Goal: Register for event/course

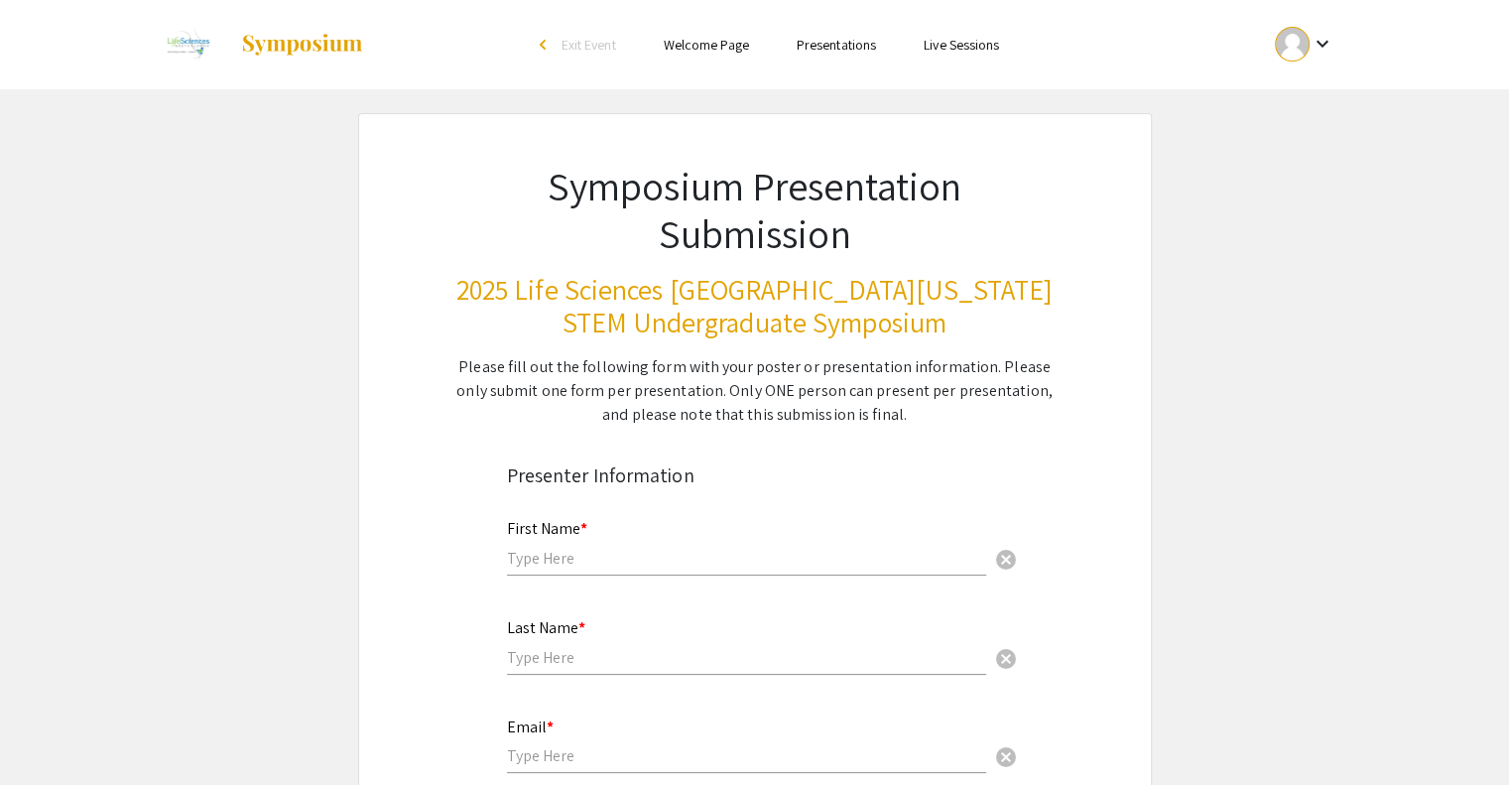
click at [689, 381] on div "Please fill out the following form with your poster or presentation information…" at bounding box center [754, 390] width 599 height 71
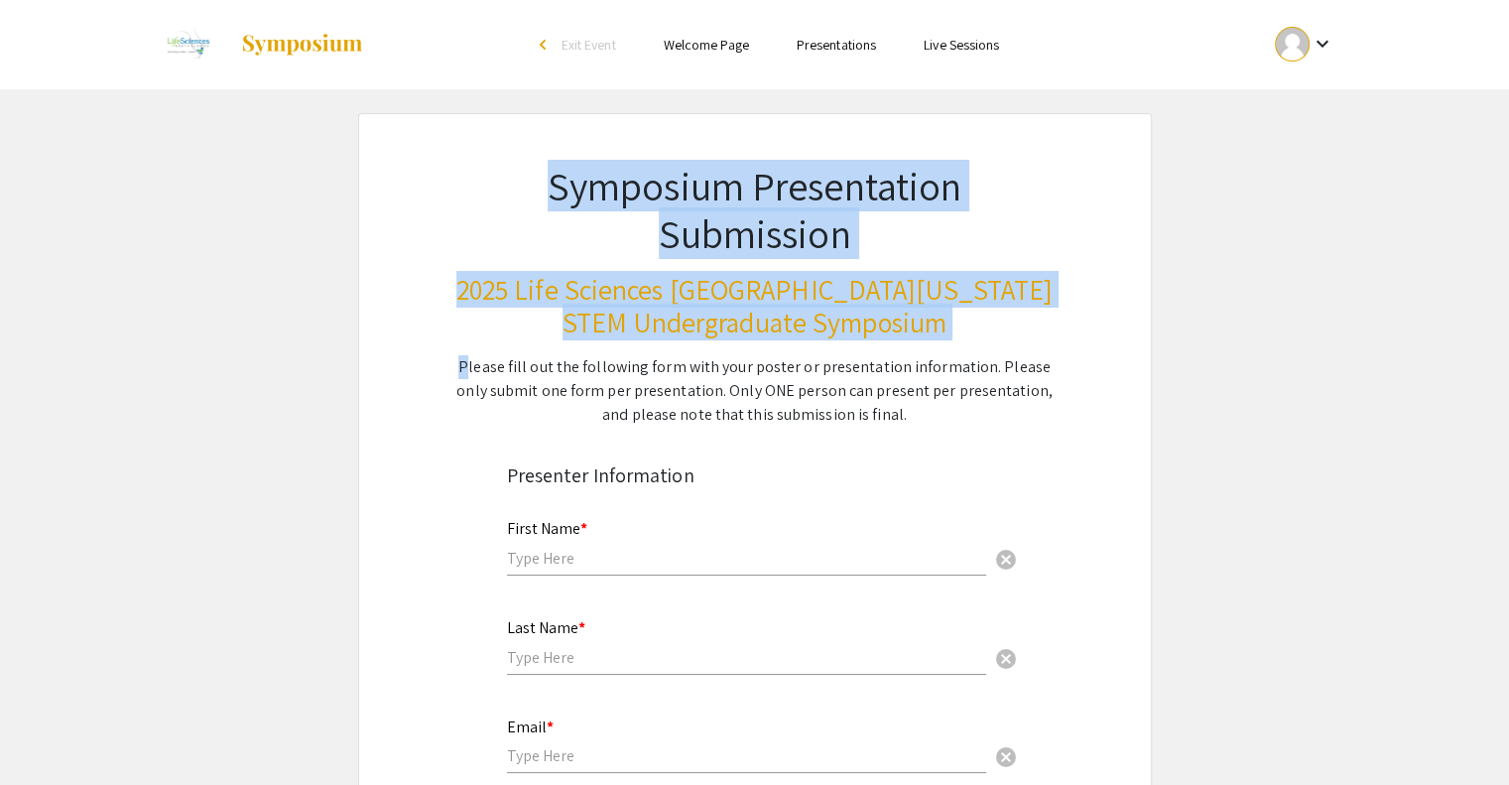
click at [689, 381] on div "Please fill out the following form with your poster or presentation information…" at bounding box center [754, 390] width 599 height 71
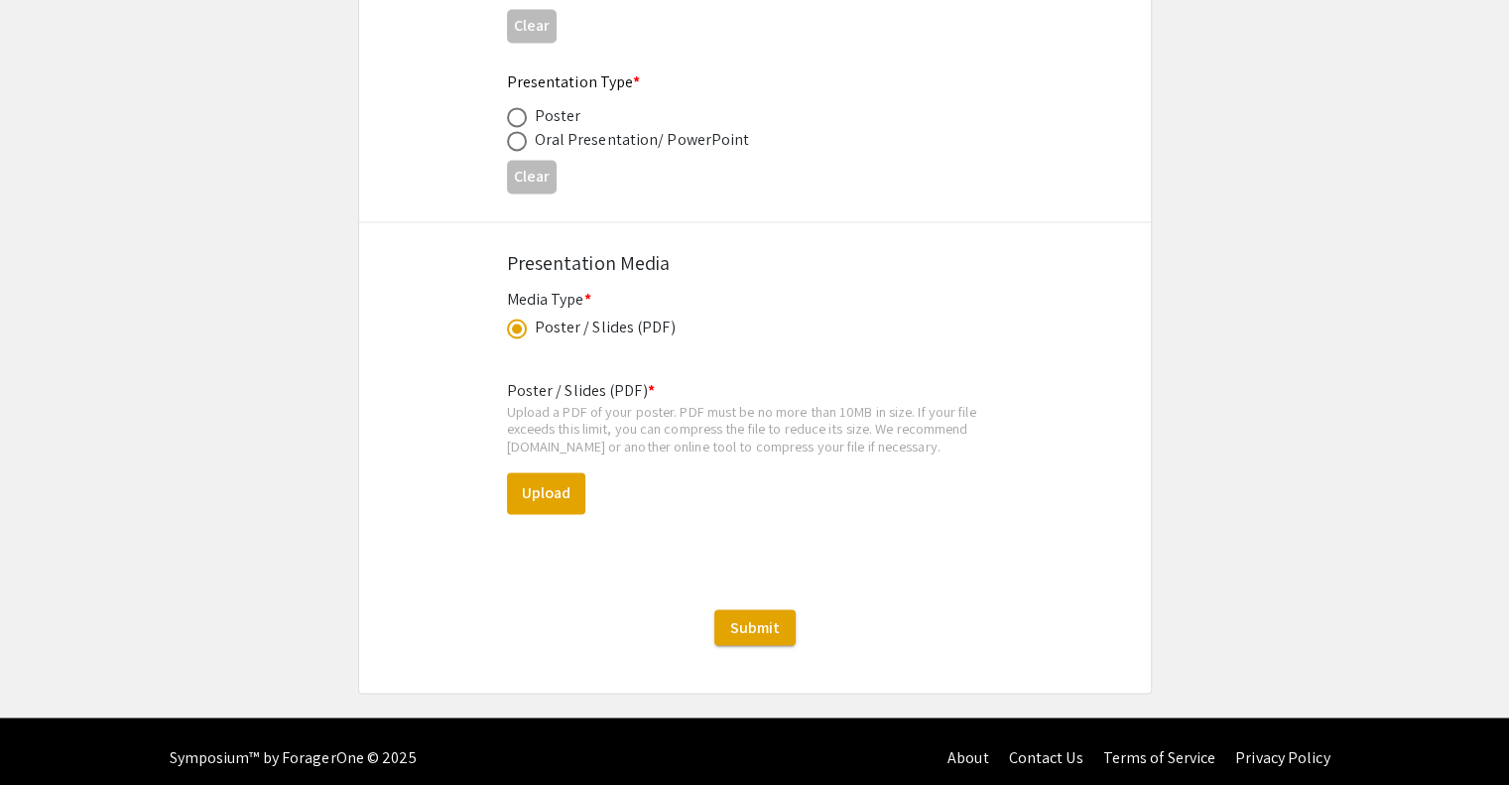
scroll to position [3198, 0]
click at [632, 318] on div "Poster / Slides (PDF)" at bounding box center [605, 327] width 141 height 24
click at [525, 329] on div "Media Type * Poster / Slides (PDF) This field is required." at bounding box center [755, 325] width 496 height 75
click at [519, 325] on span at bounding box center [517, 328] width 20 height 20
click at [519, 325] on input "radio" at bounding box center [517, 328] width 20 height 20
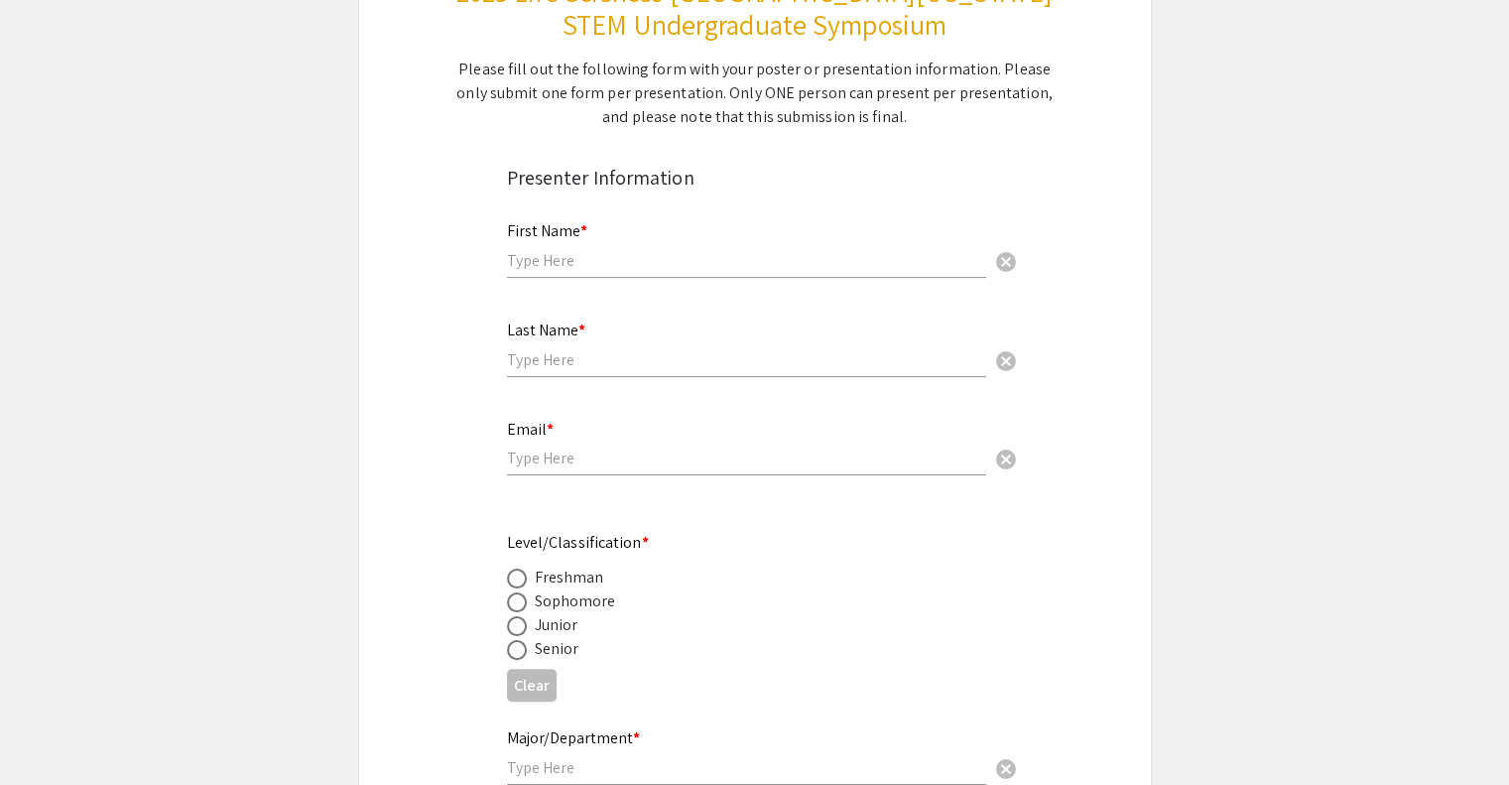
scroll to position [0, 0]
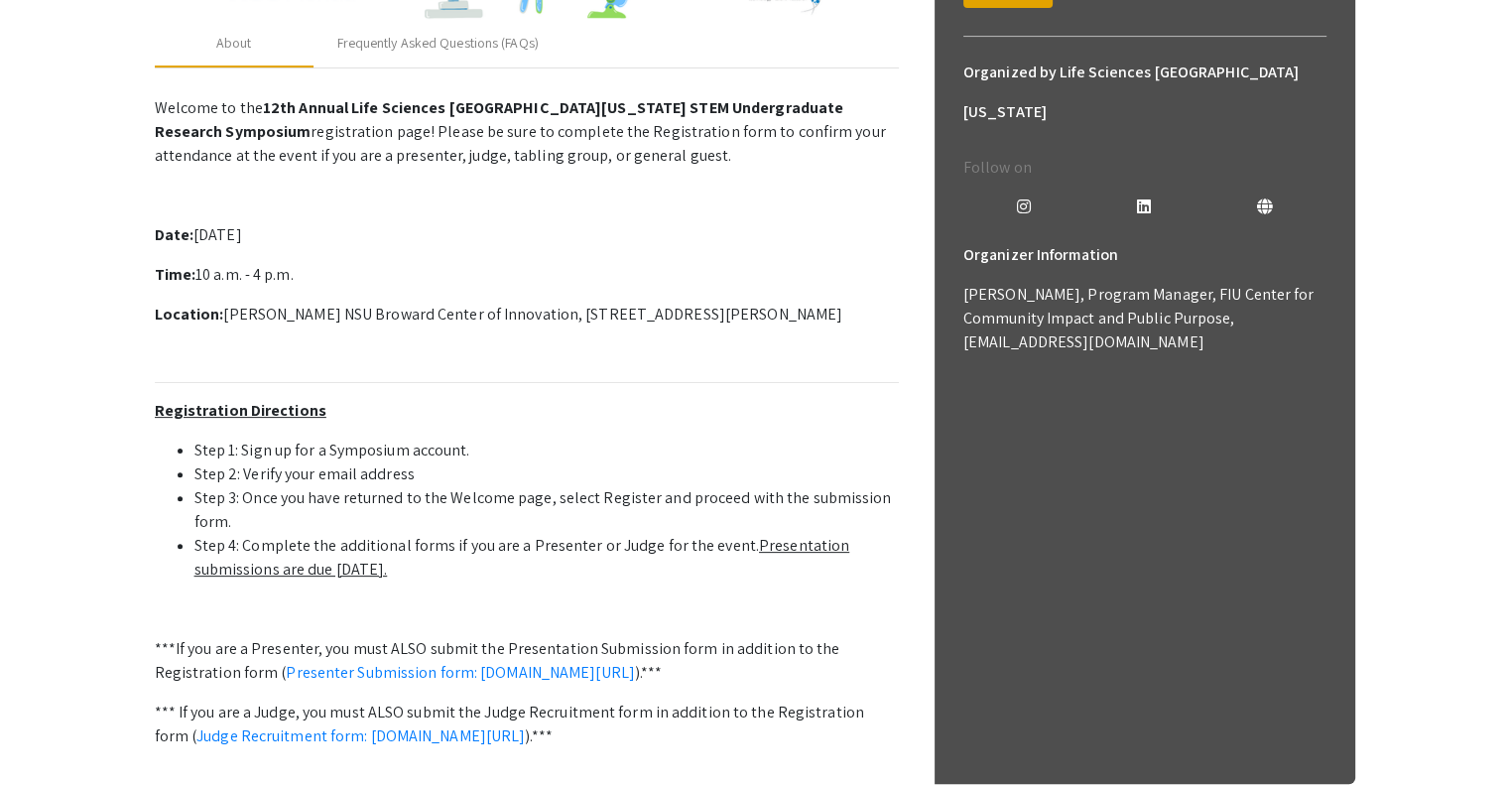
scroll to position [480, 0]
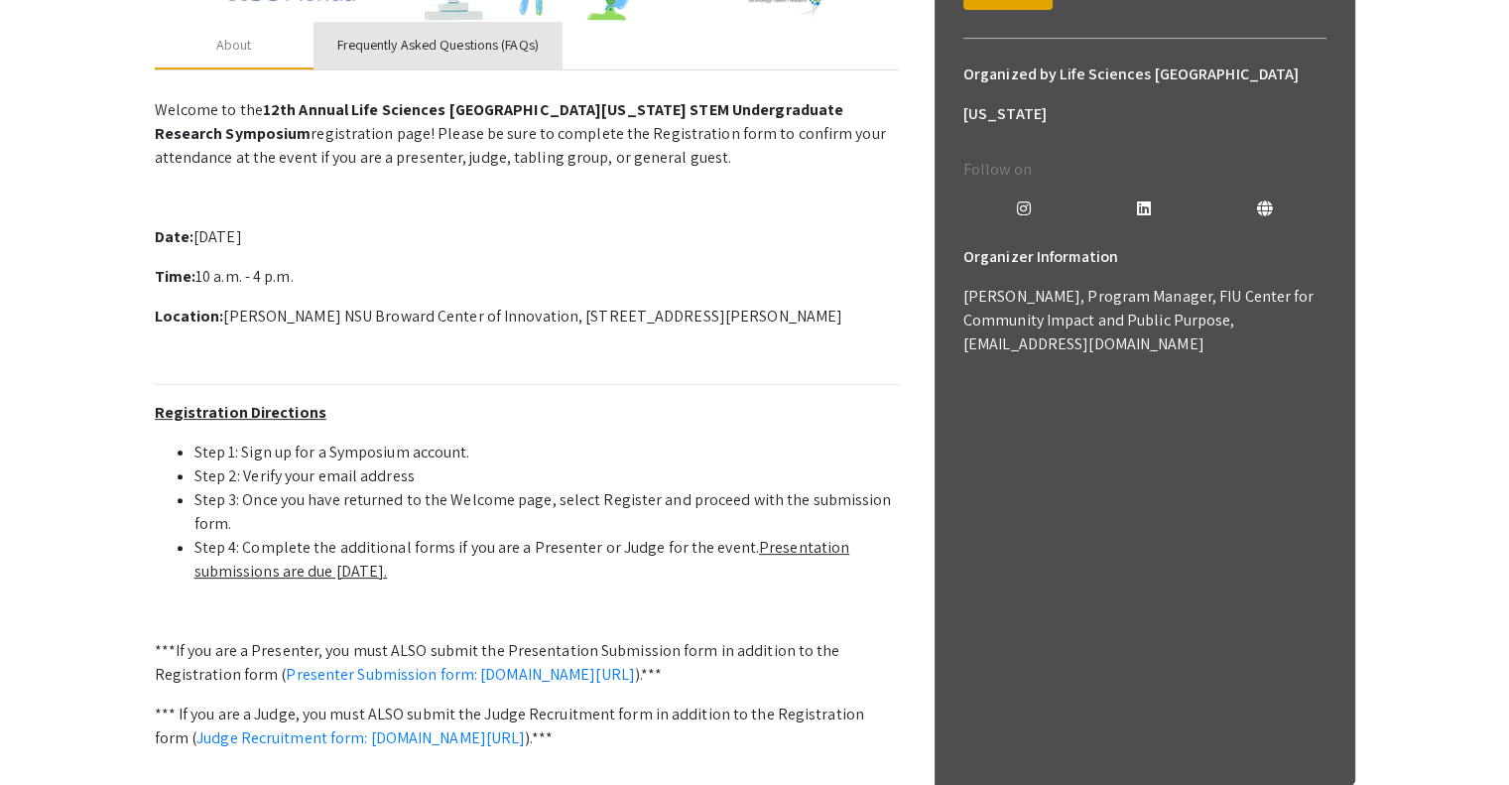
click at [473, 65] on div "Frequently Asked Questions (FAQs)" at bounding box center [437, 46] width 249 height 48
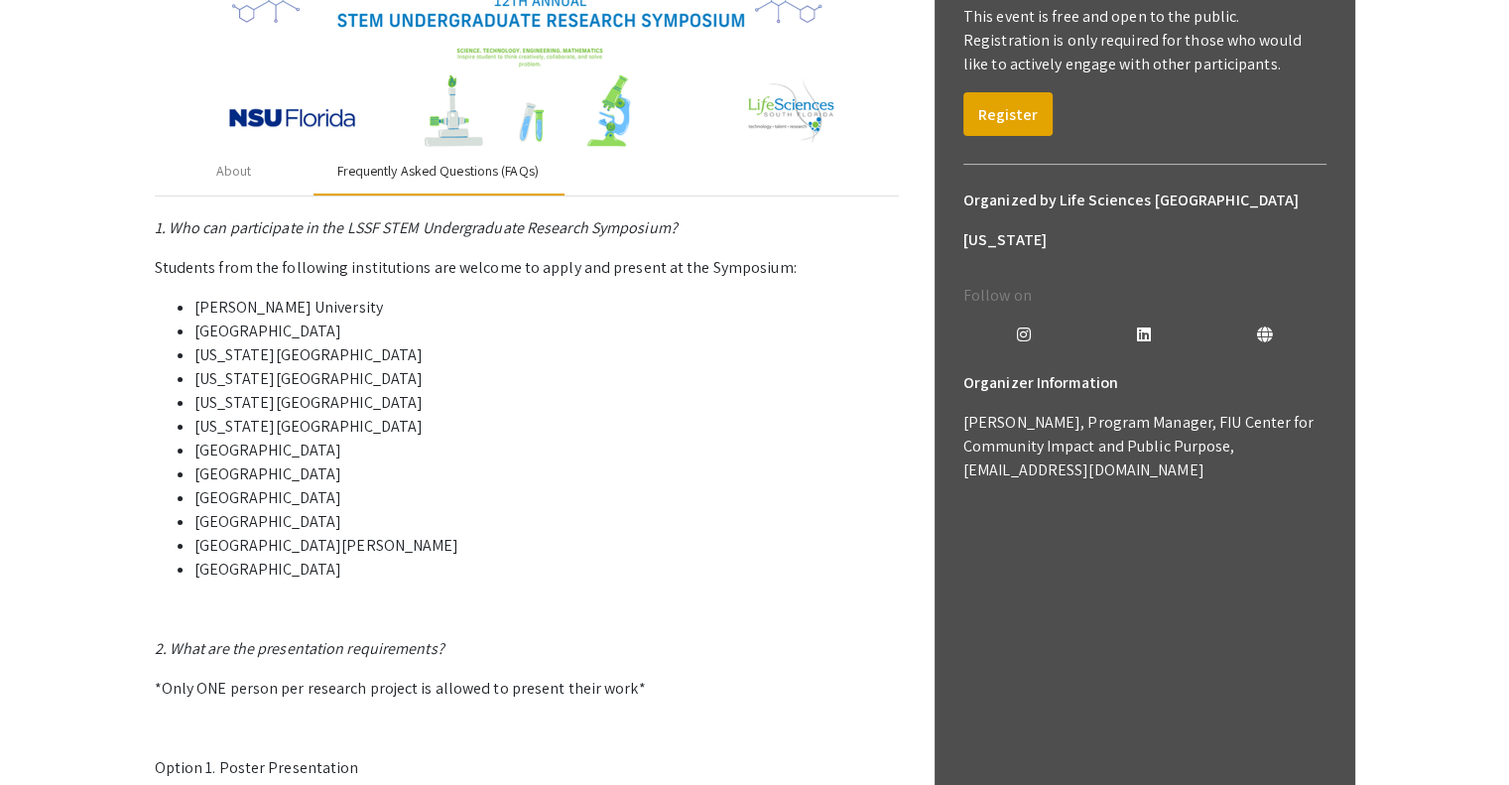
scroll to position [0, 0]
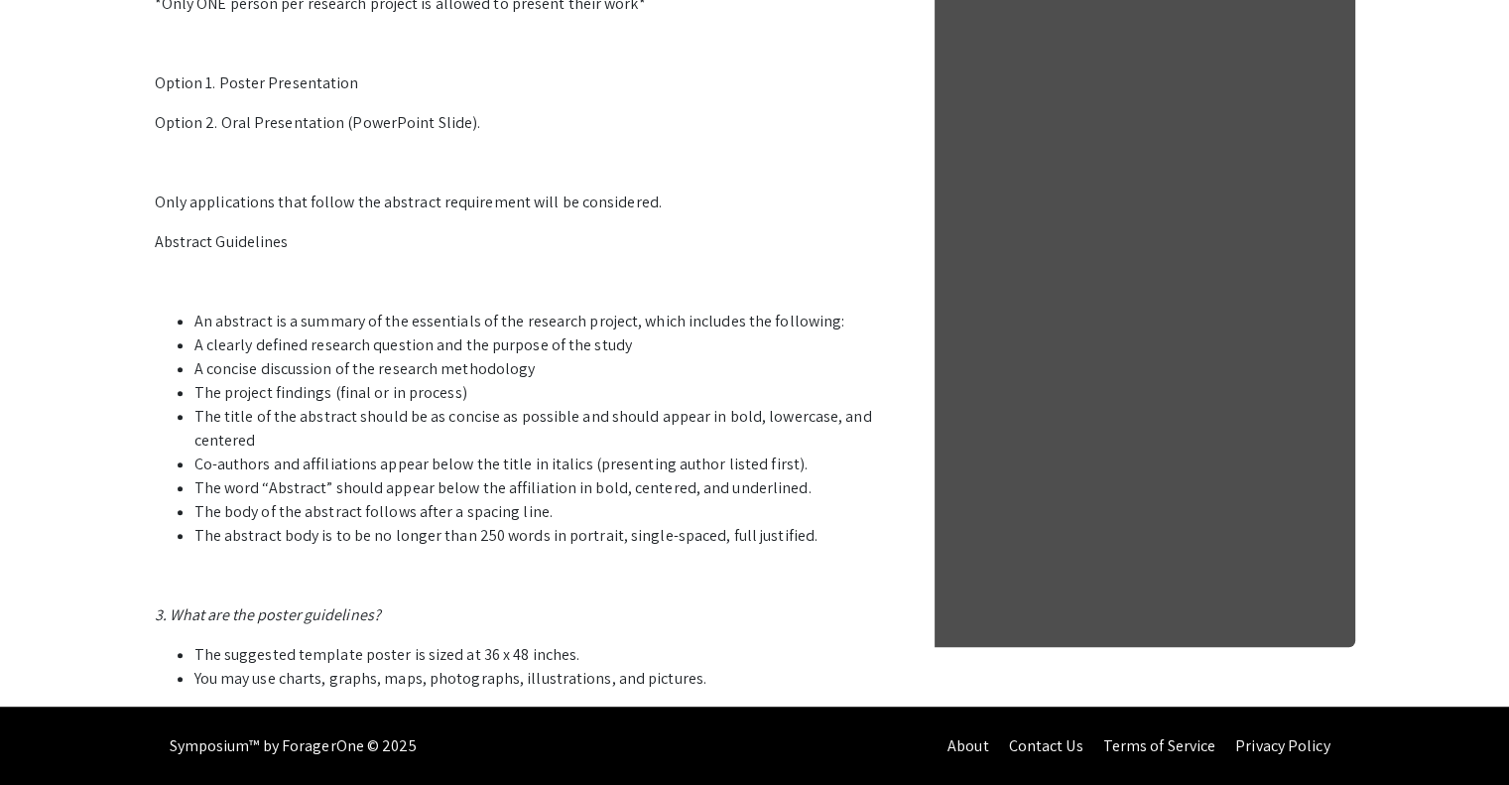
scroll to position [1005, 0]
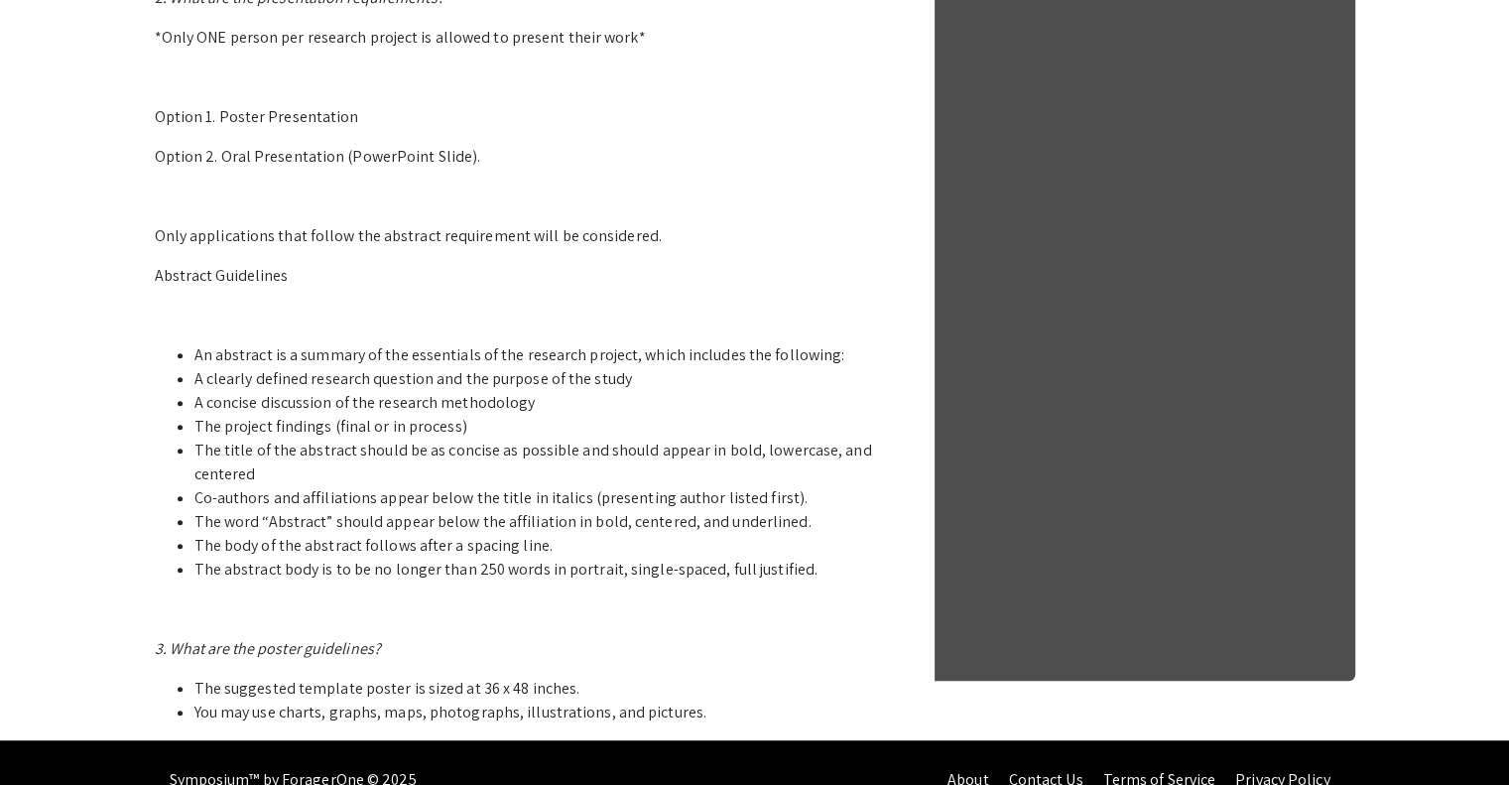
click at [462, 580] on p "1. Who can participate in the LSSF STEM Undergraduate Research Symposium? Stude…" at bounding box center [527, 145] width 744 height 1158
click at [462, 570] on p "1. Who can participate in the LSSF STEM Undergraduate Research Symposium? Stude…" at bounding box center [527, 145] width 744 height 1158
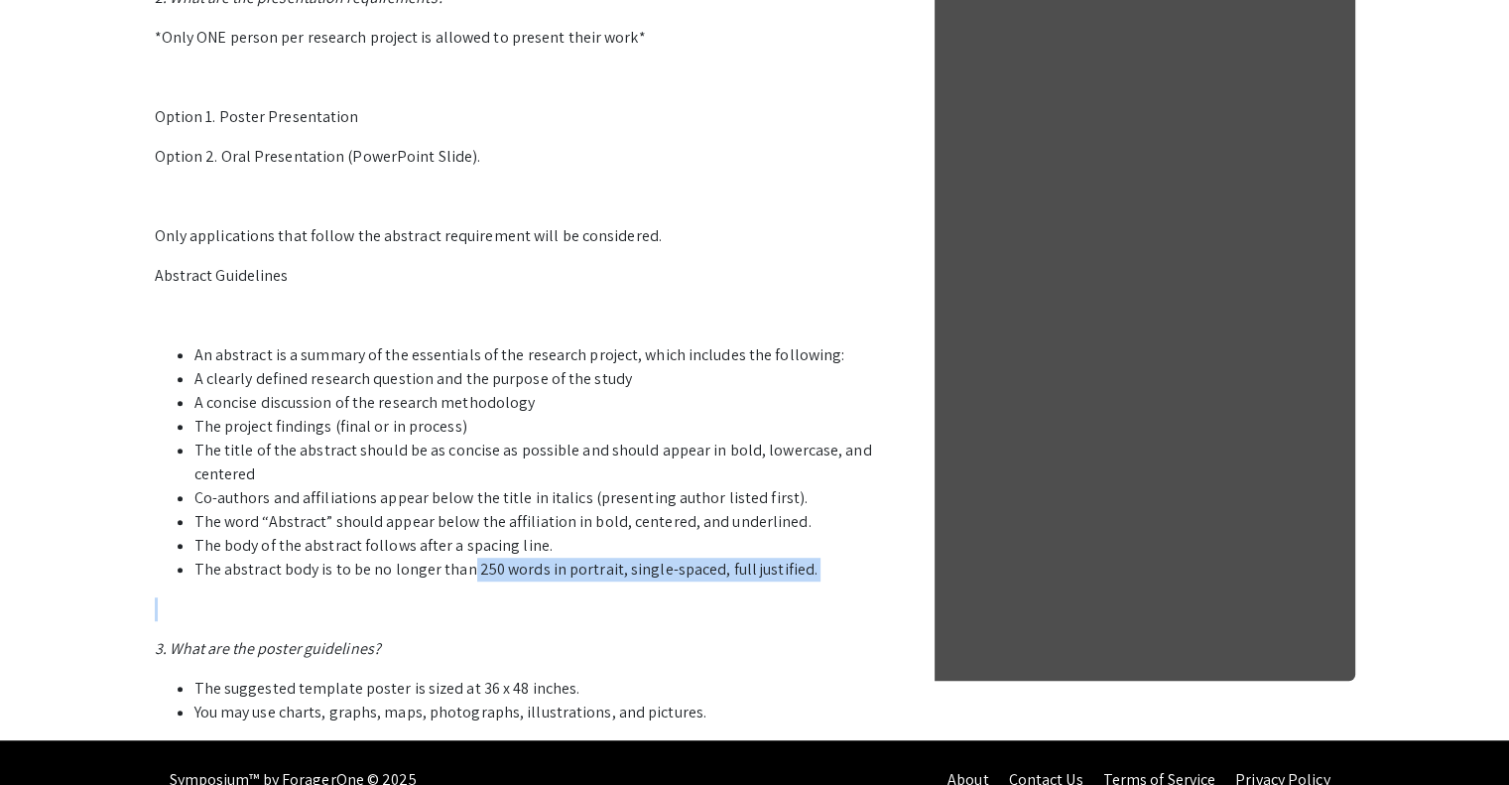
click at [462, 570] on li "The abstract body is to be no longer than 250 words in portrait, single-spaced,…" at bounding box center [546, 569] width 704 height 24
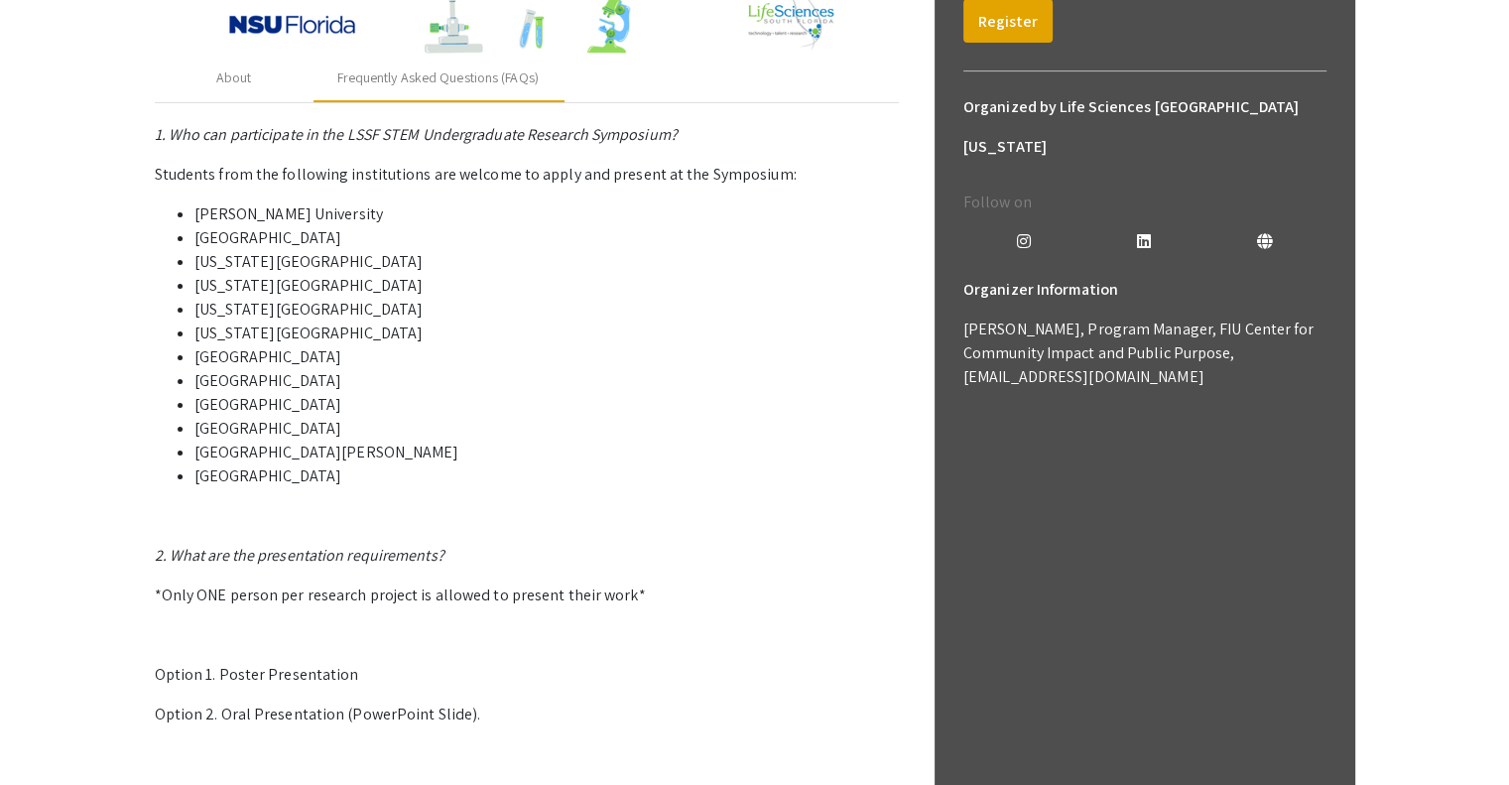
scroll to position [438, 0]
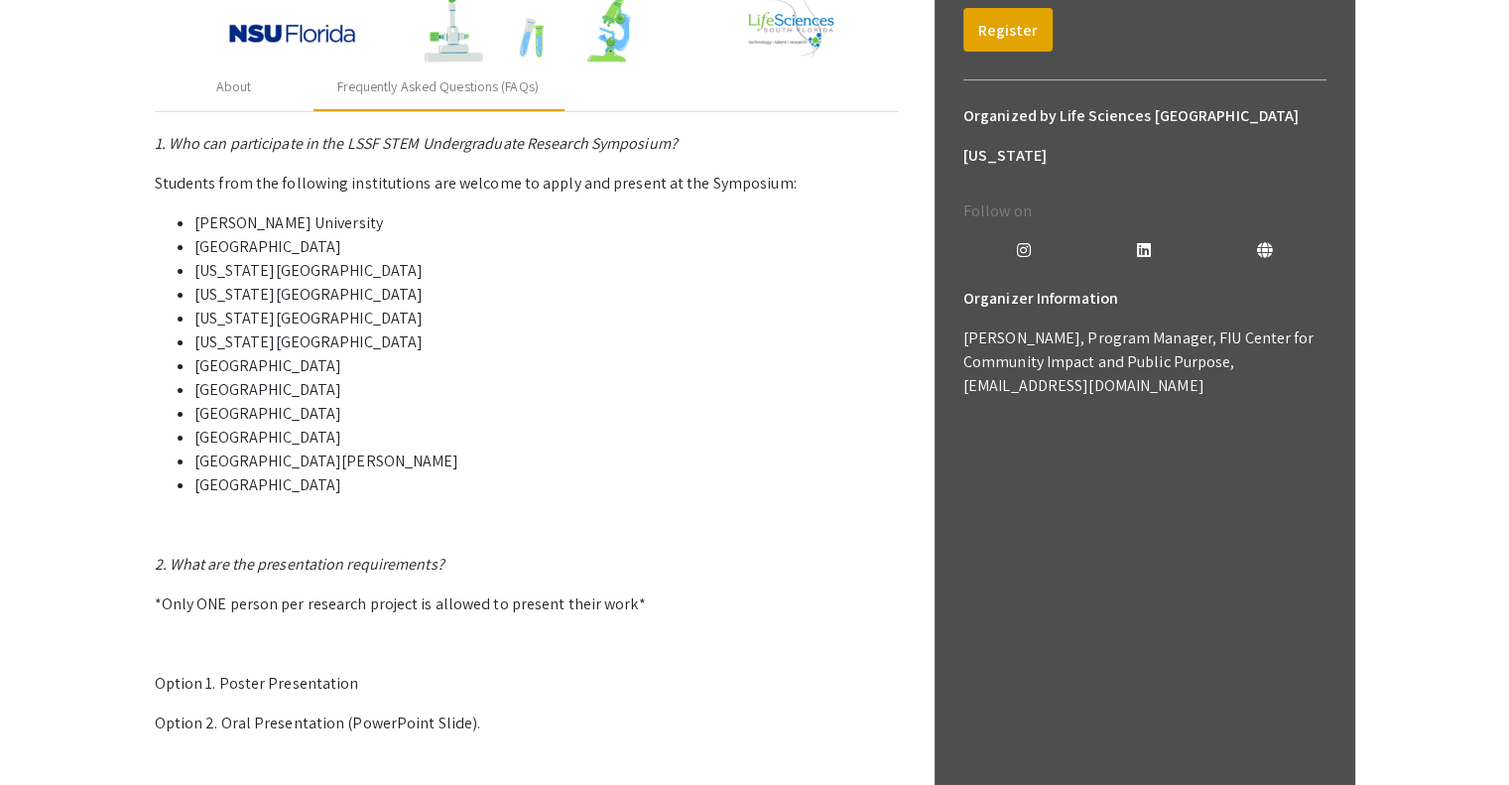
click at [285, 480] on li "[GEOGRAPHIC_DATA]" at bounding box center [546, 485] width 704 height 24
drag, startPoint x: 285, startPoint y: 480, endPoint x: 269, endPoint y: 481, distance: 15.9
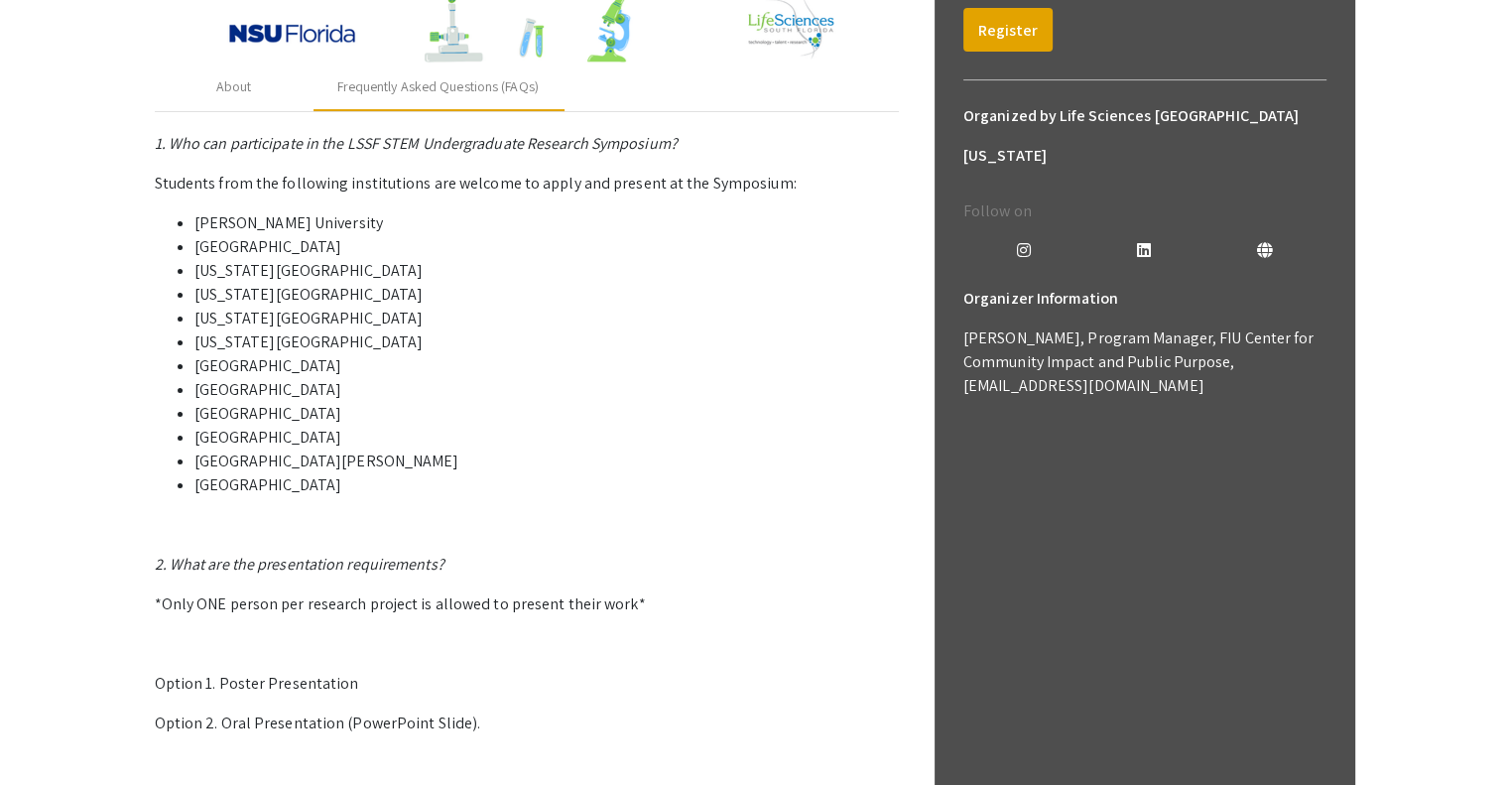
click at [269, 481] on li "[GEOGRAPHIC_DATA]" at bounding box center [546, 485] width 704 height 24
drag, startPoint x: 269, startPoint y: 481, endPoint x: 250, endPoint y: 483, distance: 18.9
click at [250, 483] on li "[GEOGRAPHIC_DATA]" at bounding box center [546, 485] width 704 height 24
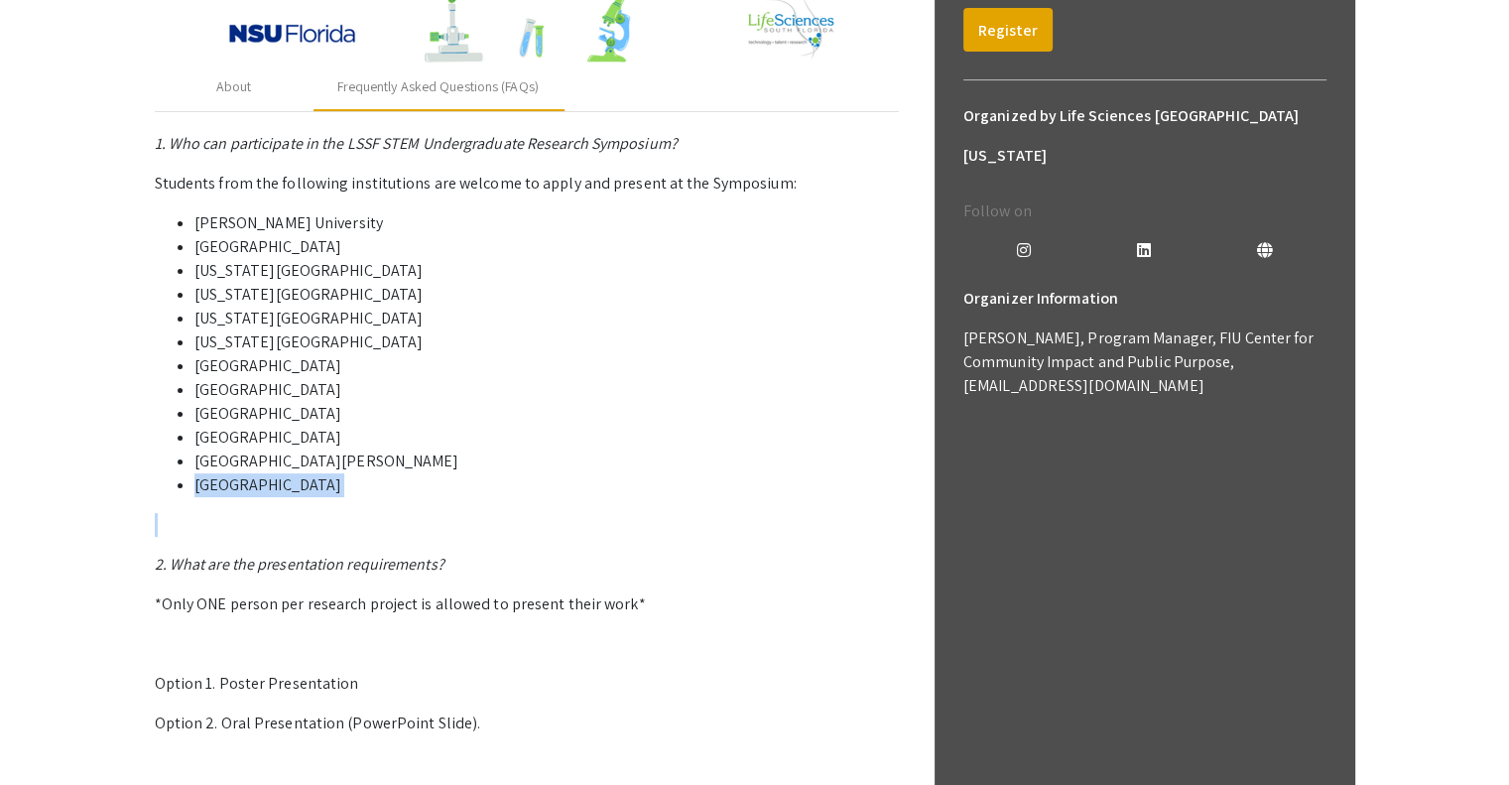
click at [250, 483] on li "[GEOGRAPHIC_DATA]" at bounding box center [546, 485] width 704 height 24
drag, startPoint x: 250, startPoint y: 483, endPoint x: 266, endPoint y: 478, distance: 16.6
click at [266, 478] on li "[GEOGRAPHIC_DATA]" at bounding box center [546, 485] width 704 height 24
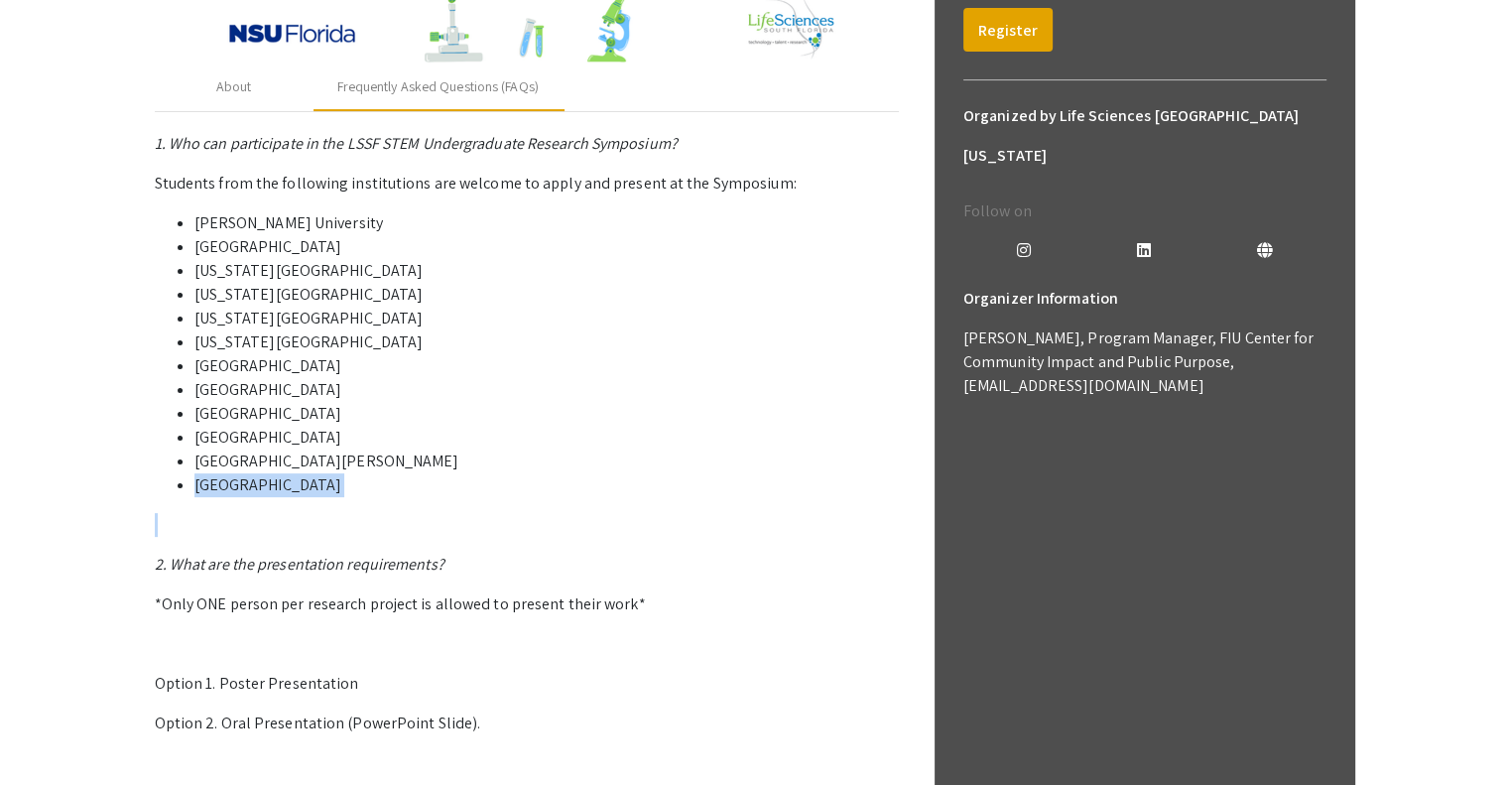
click at [266, 478] on li "[GEOGRAPHIC_DATA]" at bounding box center [546, 485] width 704 height 24
click at [310, 447] on li "[GEOGRAPHIC_DATA]" at bounding box center [546, 437] width 704 height 24
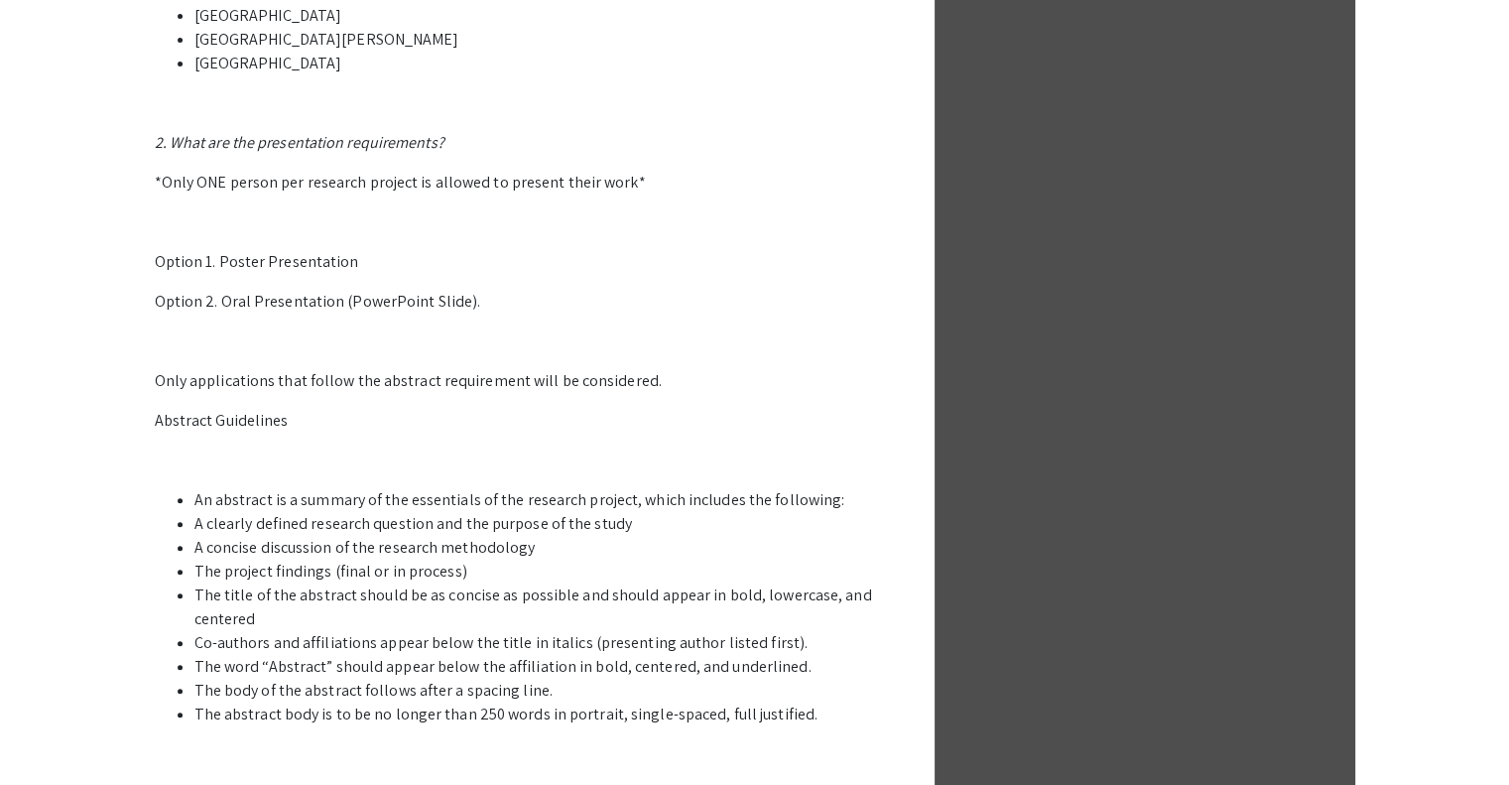
scroll to position [1038, 0]
